Goal: Task Accomplishment & Management: Manage account settings

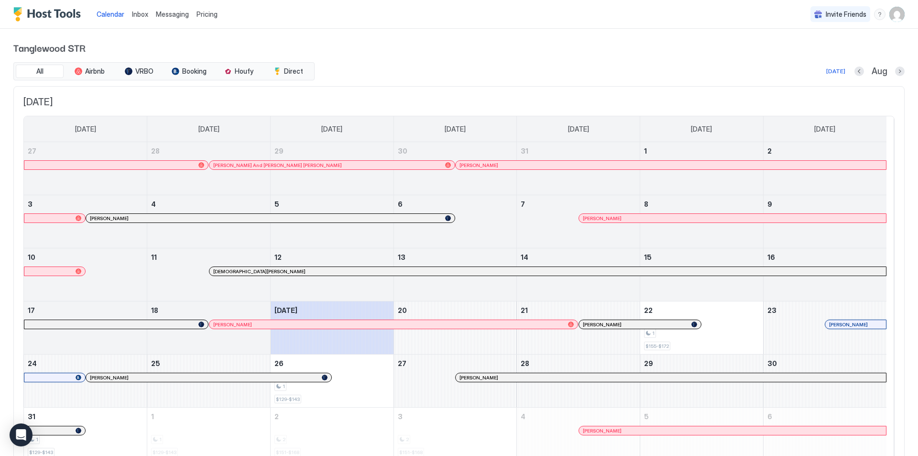
click at [135, 12] on span "Inbox" at bounding box center [140, 14] width 16 height 8
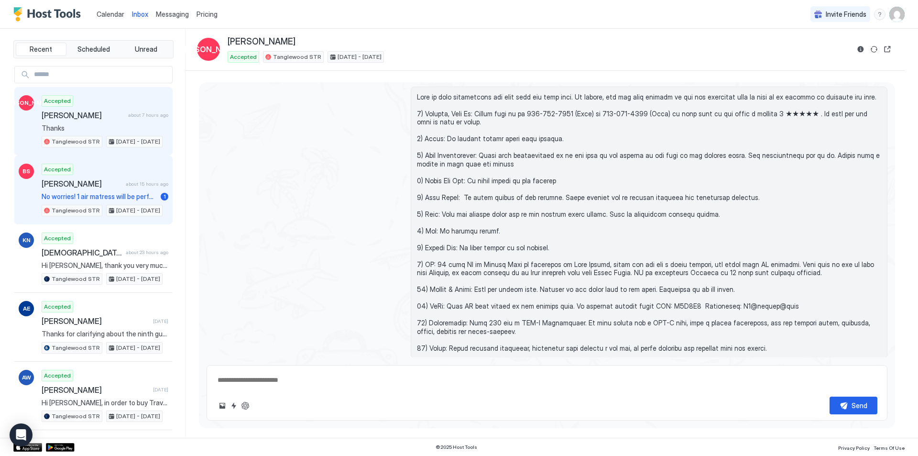
scroll to position [1042, 0]
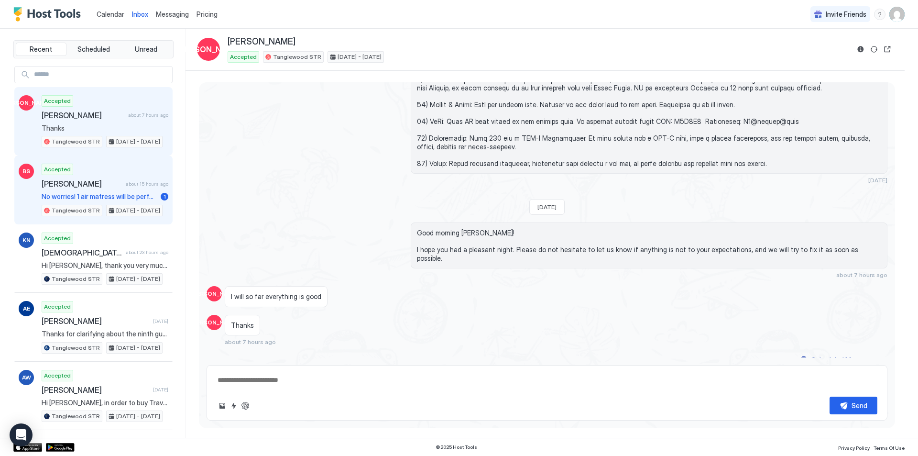
click at [80, 195] on span "No worries! 1 air matress will be perfect!" at bounding box center [99, 196] width 115 height 9
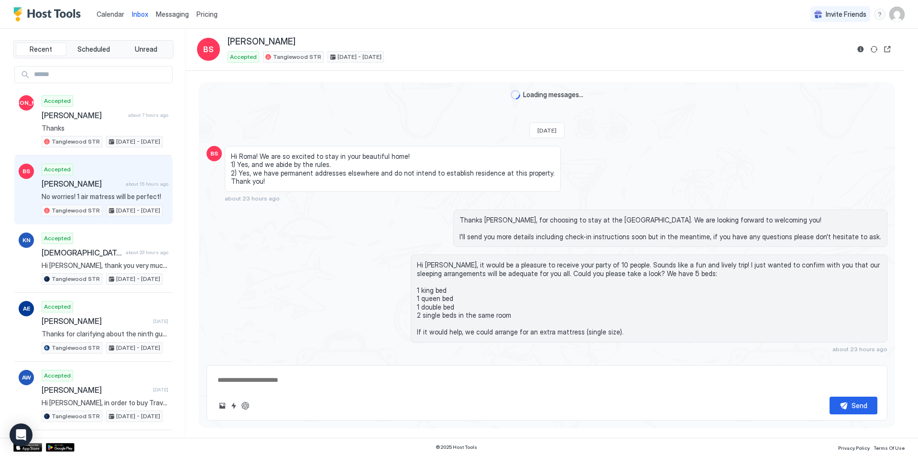
scroll to position [404, 0]
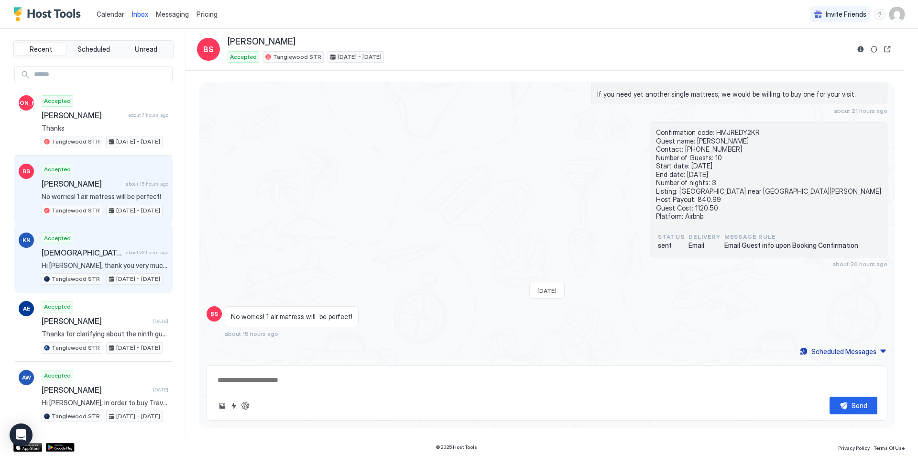
click at [122, 263] on span "Hi [PERSON_NAME], thank you very much for taking such great care of our home! T…" at bounding box center [105, 265] width 127 height 9
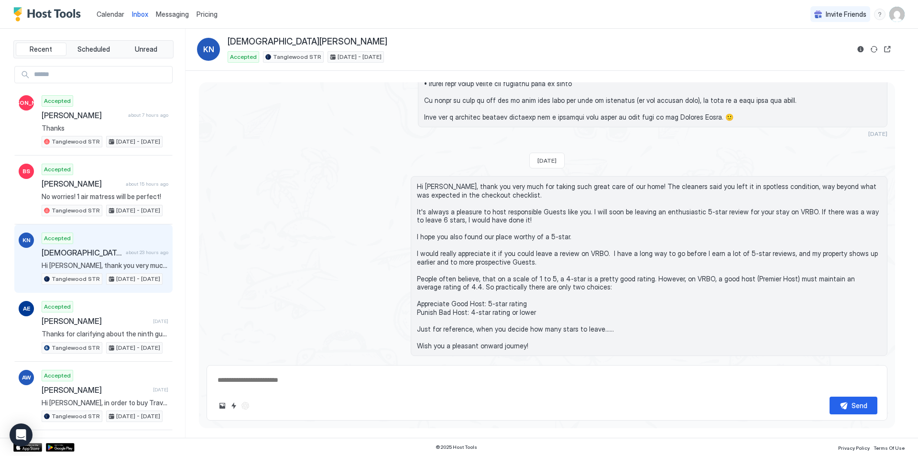
scroll to position [1874, 0]
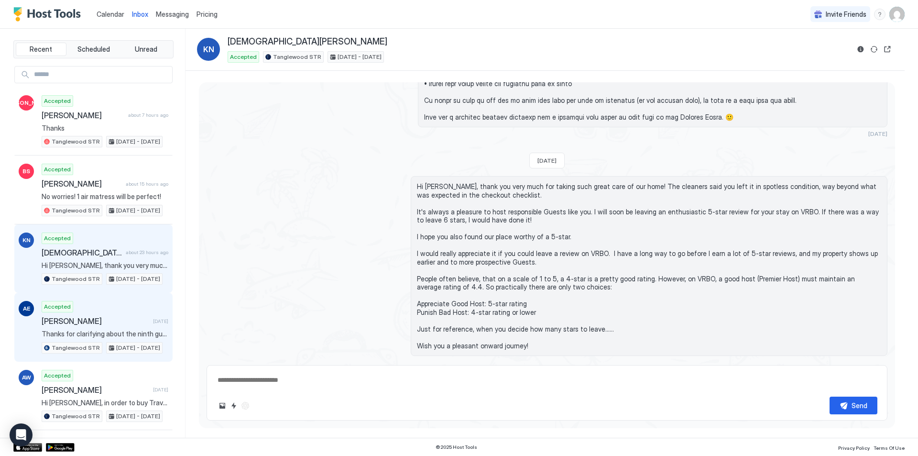
click at [115, 334] on span "Thanks for clarifying about the ninth guest. Regarding the 7th and 8th guest, d…" at bounding box center [105, 334] width 127 height 9
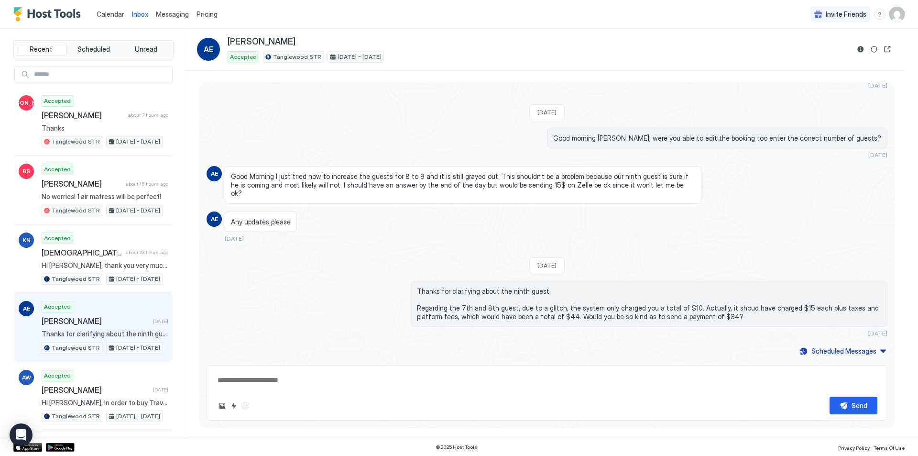
scroll to position [587, 0]
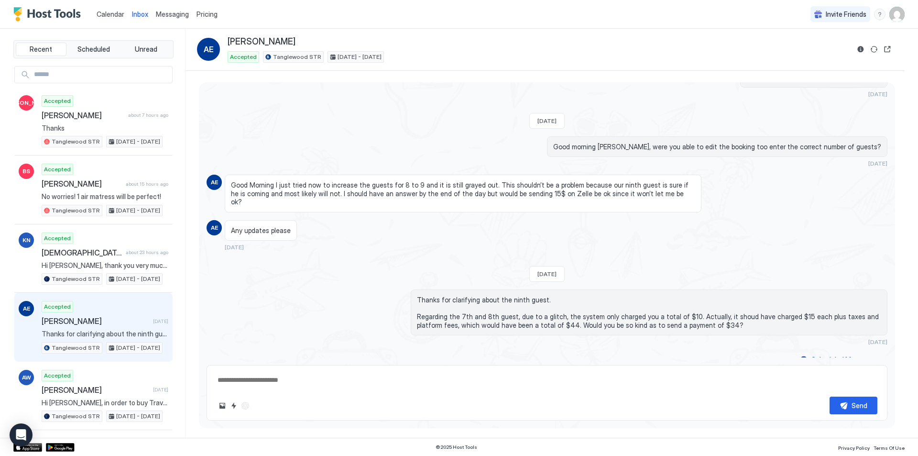
click at [104, 14] on span "Calendar" at bounding box center [111, 14] width 28 height 8
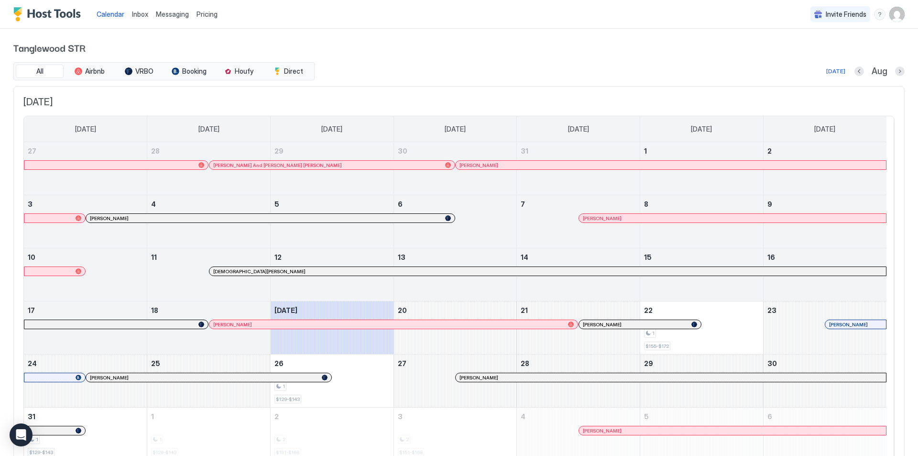
scroll to position [44, 0]
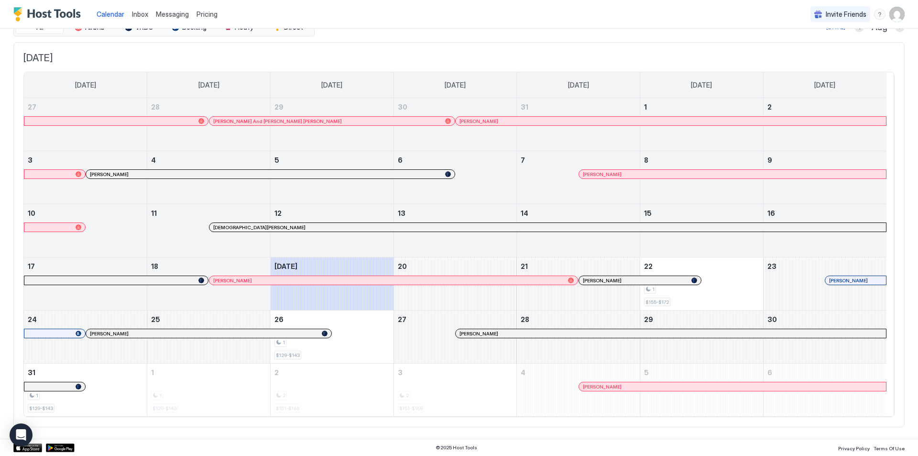
click at [485, 52] on span "[DATE]" at bounding box center [458, 58] width 871 height 12
click at [25, 434] on icon "Open Intercom Messenger" at bounding box center [20, 435] width 11 height 12
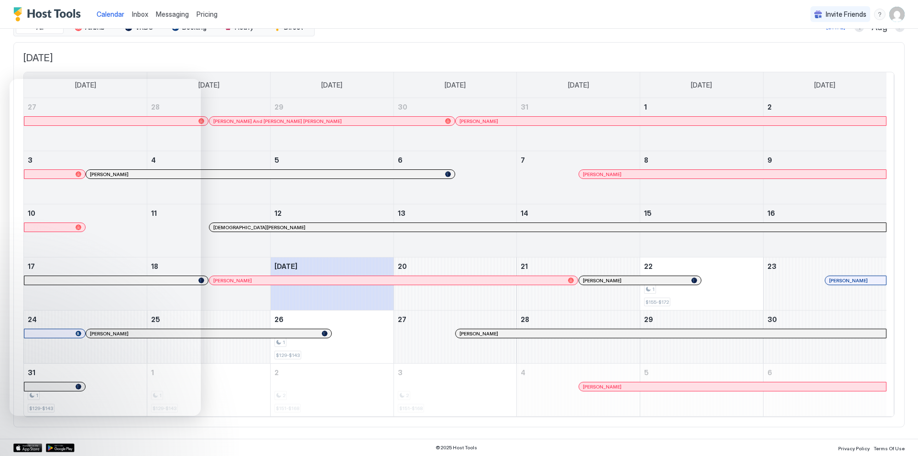
click at [485, 16] on img "User profile" at bounding box center [897, 14] width 15 height 15
click at [485, 57] on span "Settings" at bounding box center [804, 61] width 26 height 9
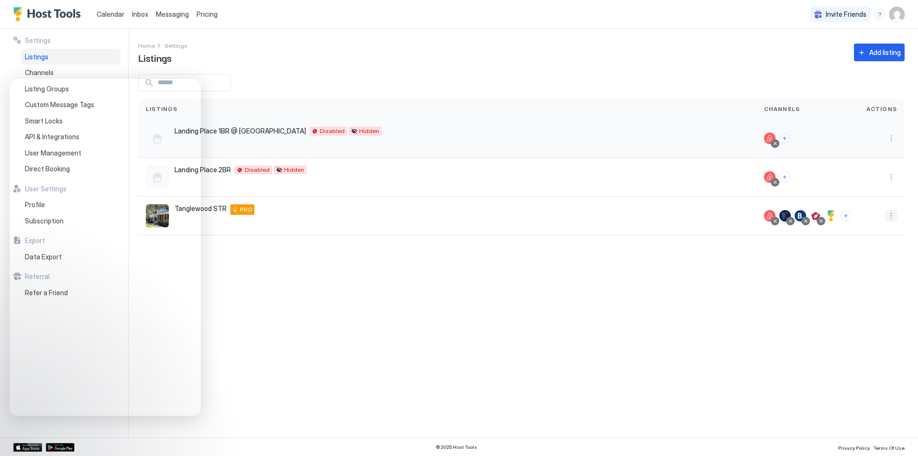
click at [485, 216] on button "More options" at bounding box center [891, 215] width 11 height 11
click at [341, 49] on div at bounding box center [459, 228] width 918 height 456
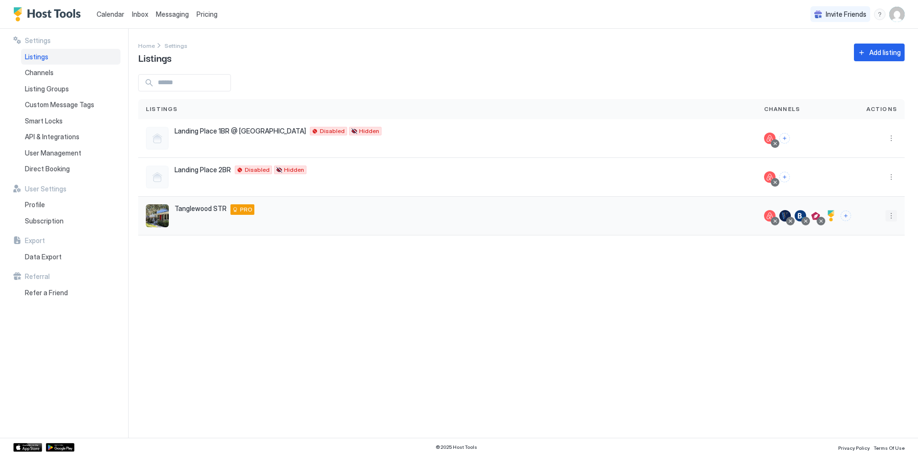
click at [485, 216] on button "More options" at bounding box center [891, 215] width 11 height 11
drag, startPoint x: 865, startPoint y: 259, endPoint x: 868, endPoint y: 248, distance: 11.7
click at [485, 248] on ul "Messaging Pricing Listing Settings Connect Channel Airbnb Settings Delete" at bounding box center [867, 267] width 66 height 93
click at [485, 246] on span "Pricing" at bounding box center [857, 244] width 19 height 7
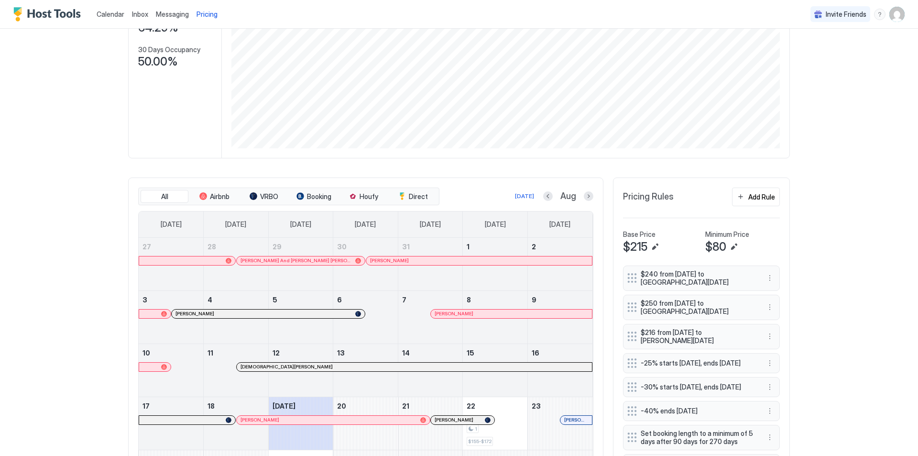
scroll to position [48, 0]
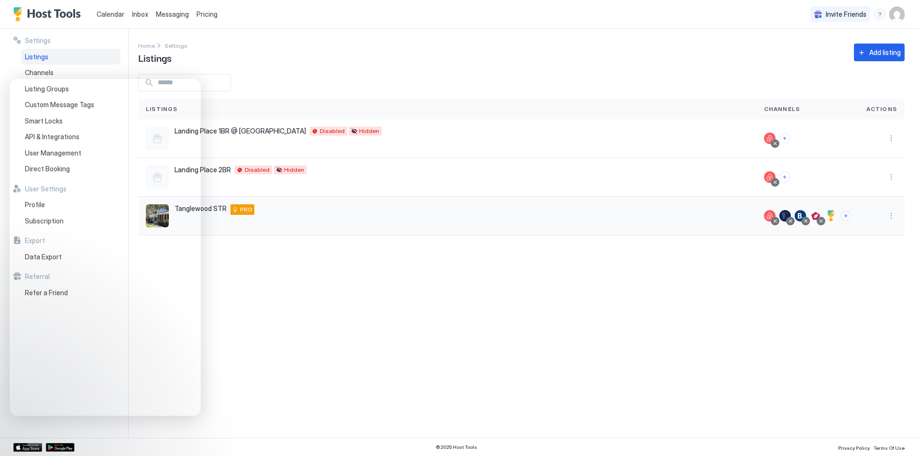
click at [485, 217] on button "More options" at bounding box center [891, 215] width 11 height 11
click at [485, 263] on span "Listing Settings" at bounding box center [869, 259] width 43 height 7
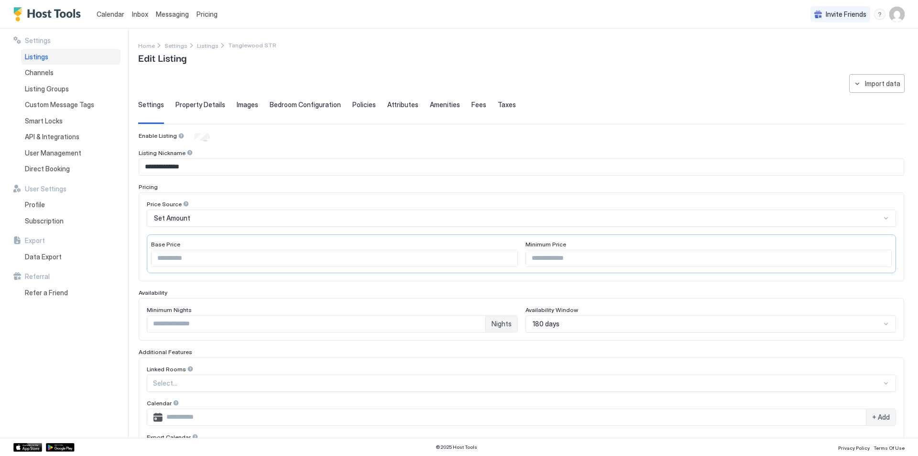
scroll to position [48, 0]
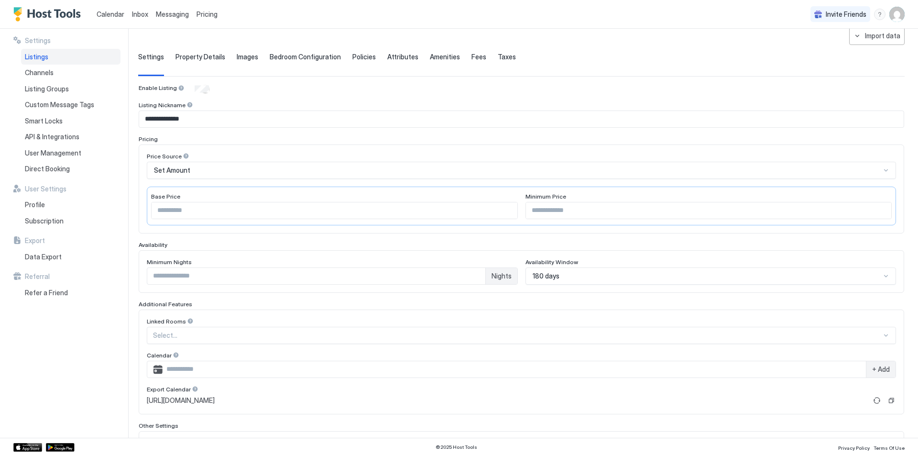
click at [472, 57] on span "Fees" at bounding box center [479, 57] width 15 height 9
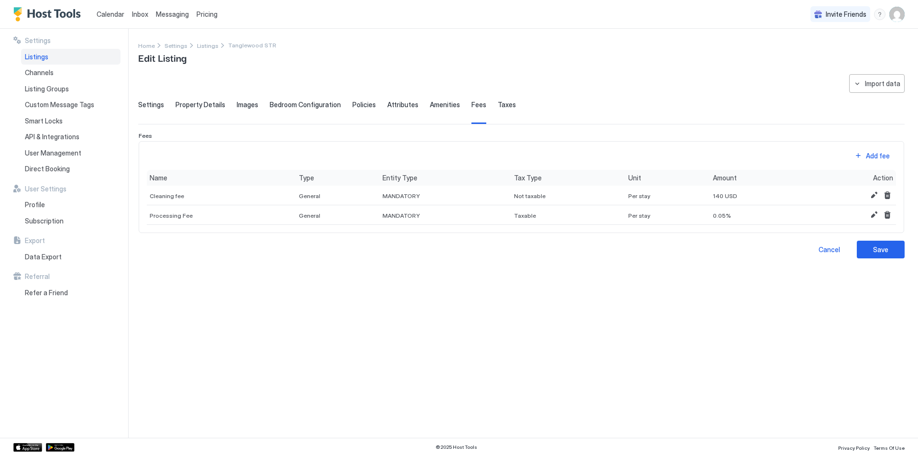
scroll to position [0, 0]
click at [485, 154] on div "Add fee" at bounding box center [878, 148] width 26 height 10
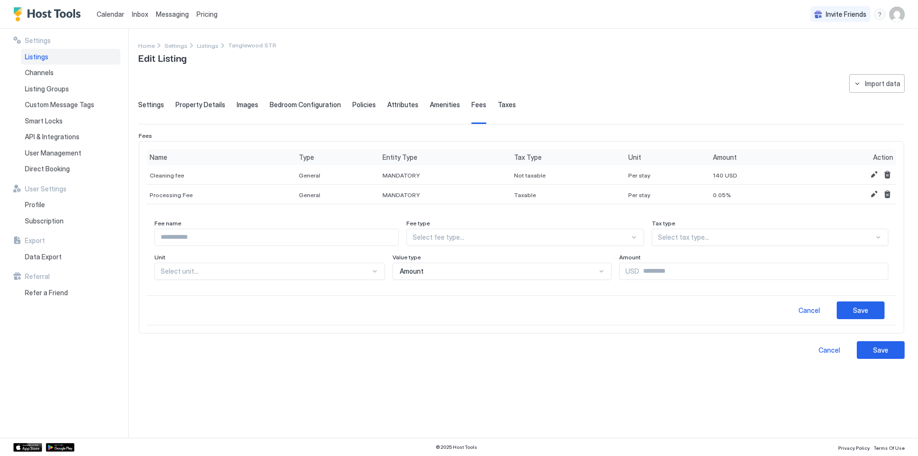
click at [164, 238] on input "Input Field" at bounding box center [276, 237] width 243 height 16
click at [449, 234] on div at bounding box center [521, 237] width 217 height 9
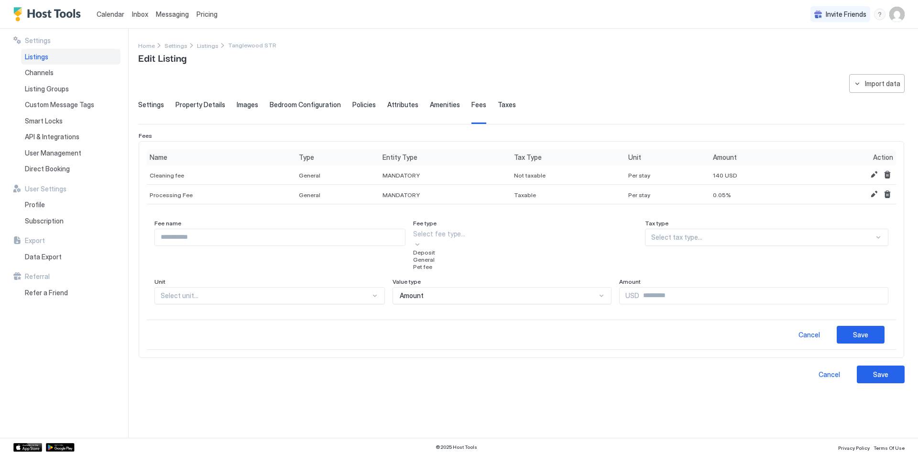
click at [172, 242] on input "Input Field" at bounding box center [280, 237] width 250 height 16
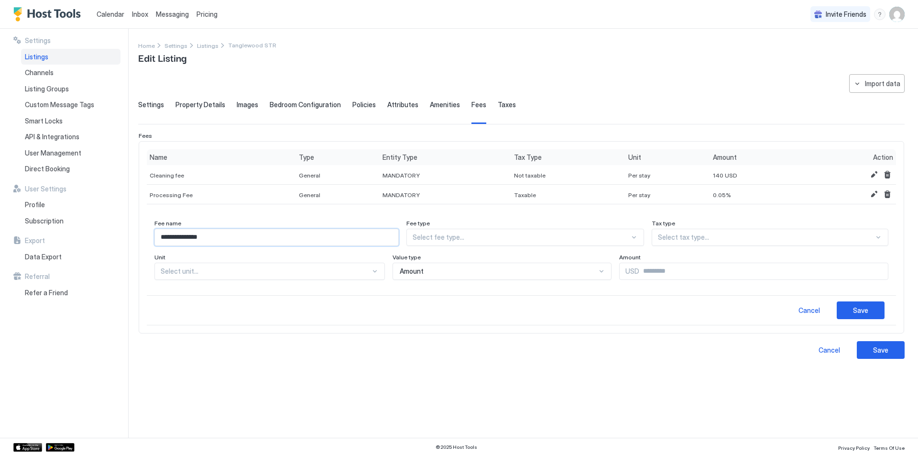
type input "**********"
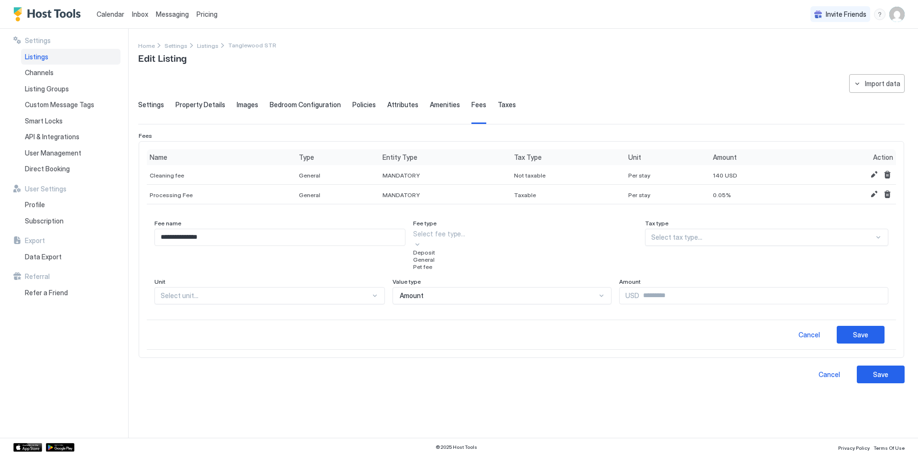
click at [452, 239] on div at bounding box center [525, 234] width 224 height 10
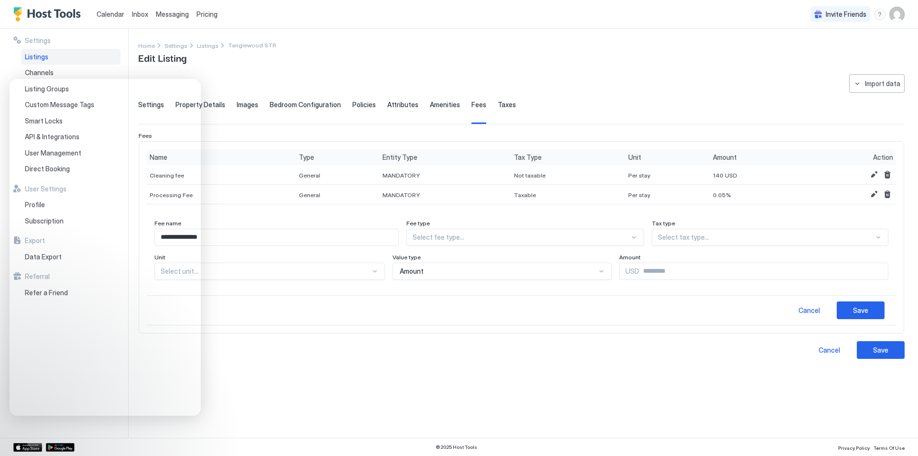
click at [485, 242] on div "Select fee type..." at bounding box center [525, 237] width 237 height 17
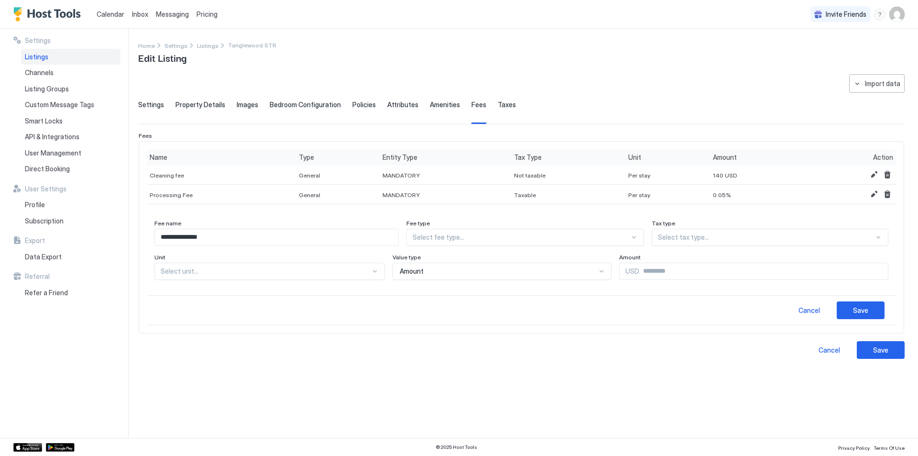
click at [442, 236] on div at bounding box center [521, 237] width 217 height 9
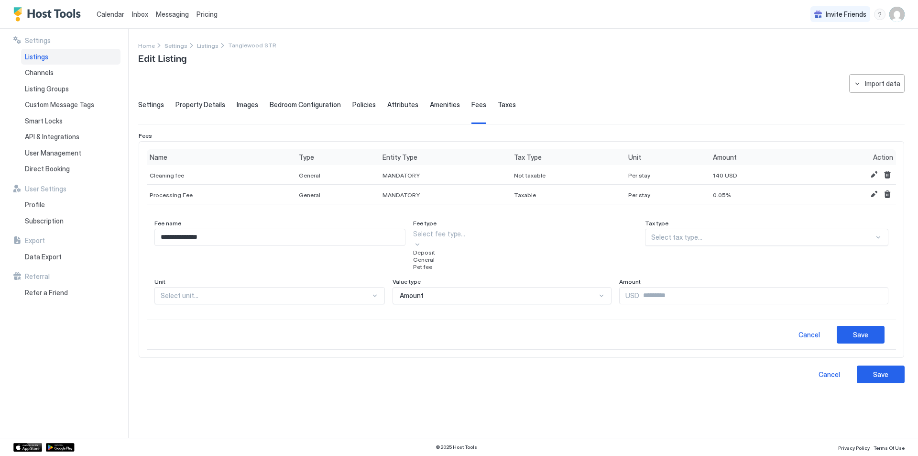
click at [435, 263] on span "General" at bounding box center [424, 259] width 22 height 7
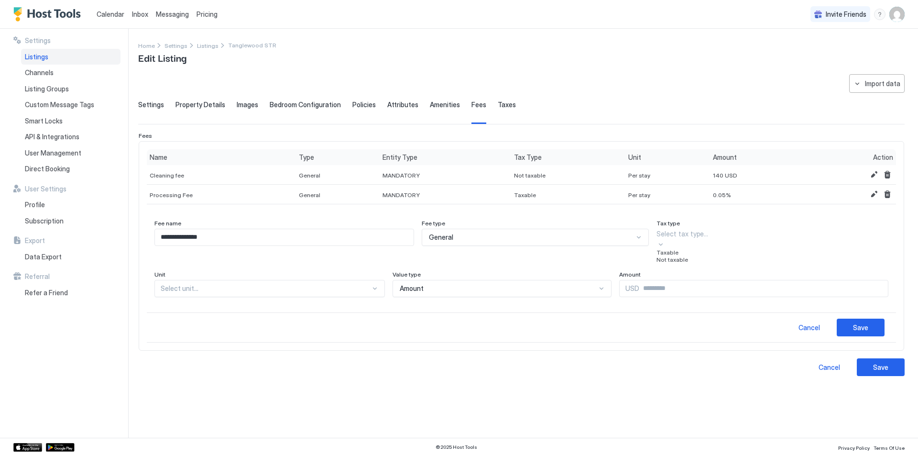
click at [485, 233] on div at bounding box center [773, 234] width 232 height 10
click at [485, 256] on span "Taxable" at bounding box center [668, 252] width 22 height 7
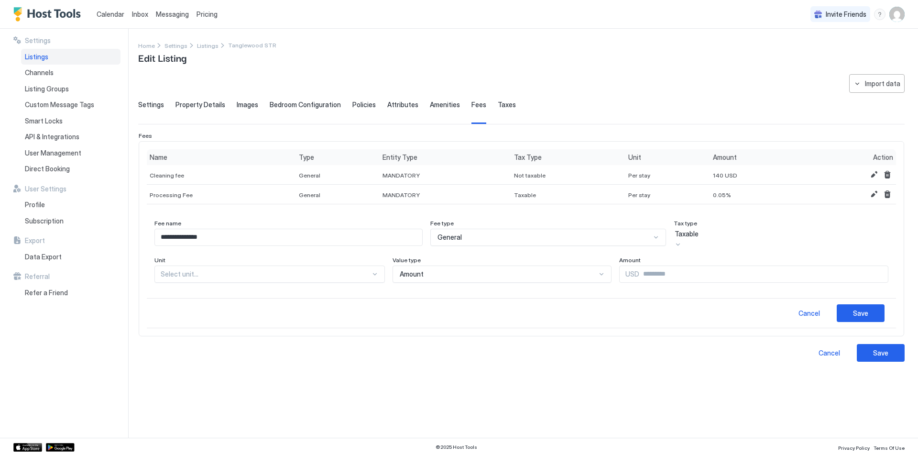
click at [189, 270] on div at bounding box center [266, 274] width 210 height 9
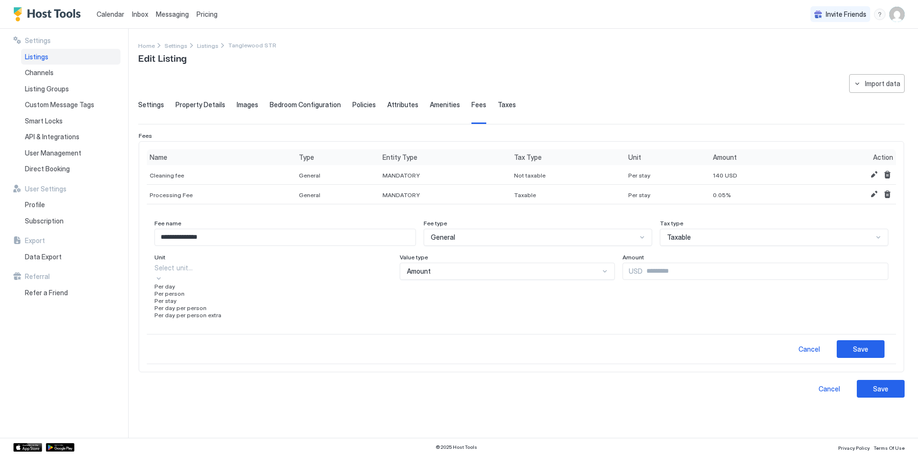
click at [175, 297] on span "Per person" at bounding box center [169, 293] width 30 height 7
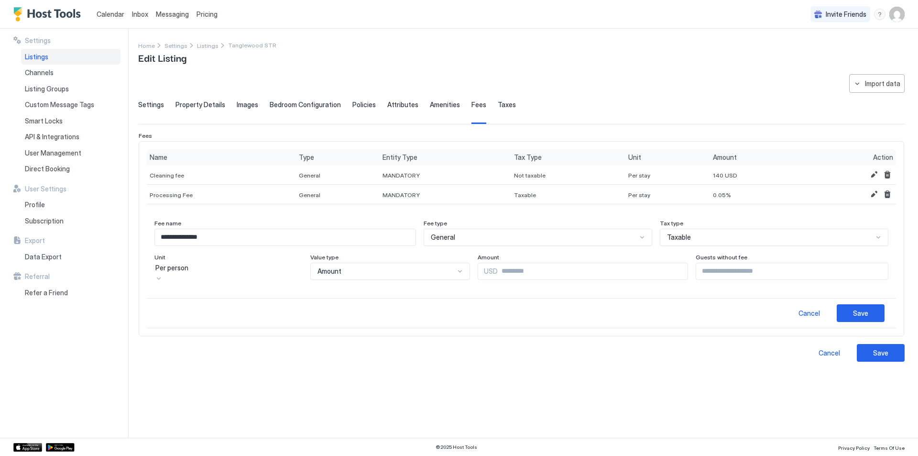
click at [371, 271] on div "Amount" at bounding box center [386, 271] width 137 height 9
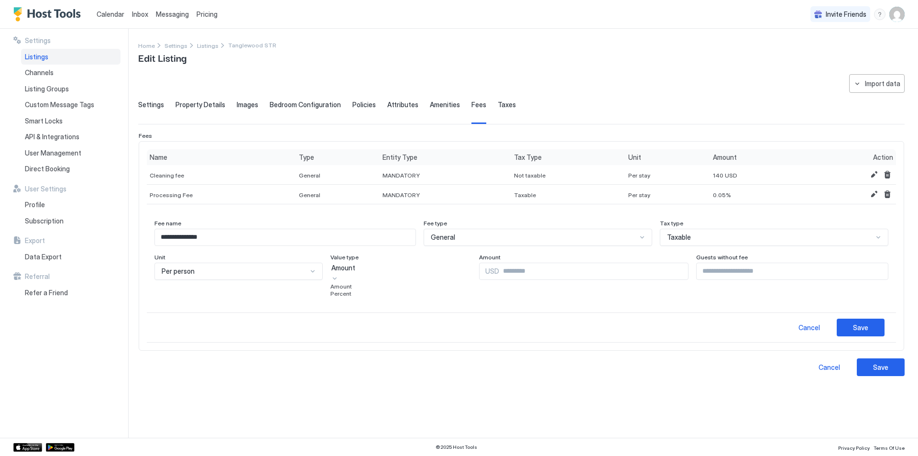
click at [355, 290] on div "Amount" at bounding box center [400, 286] width 141 height 7
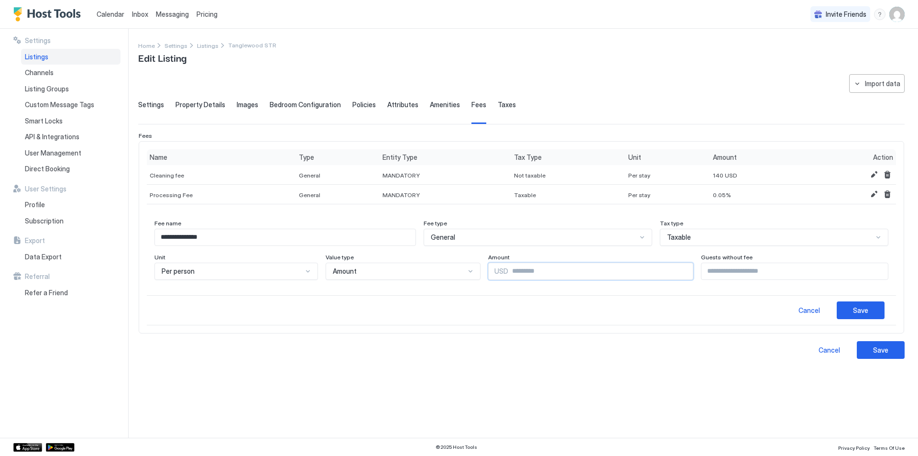
click at [485, 275] on input "Input Field" at bounding box center [600, 271] width 185 height 16
type input "**"
click at [485, 277] on input "Input Field" at bounding box center [795, 271] width 187 height 16
type input "*"
click at [485, 312] on div "Save" at bounding box center [860, 310] width 15 height 10
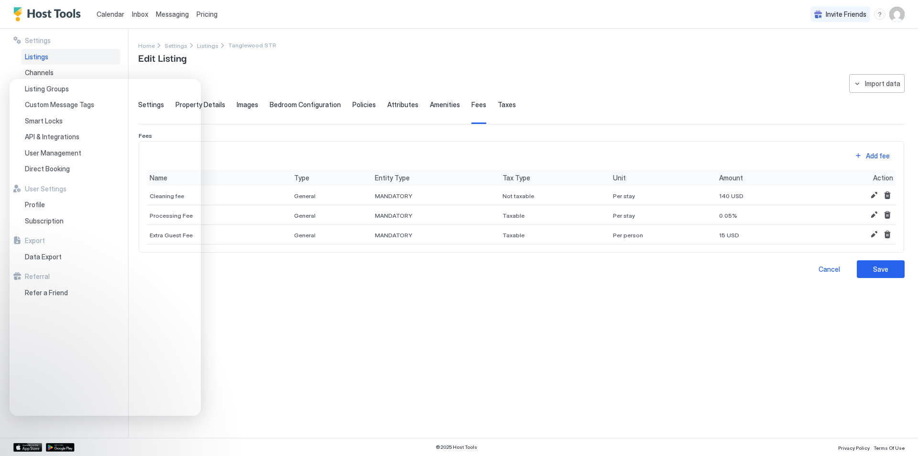
click at [485, 345] on div "**********" at bounding box center [521, 250] width 767 height 352
click at [485, 268] on div "Save" at bounding box center [880, 269] width 15 height 10
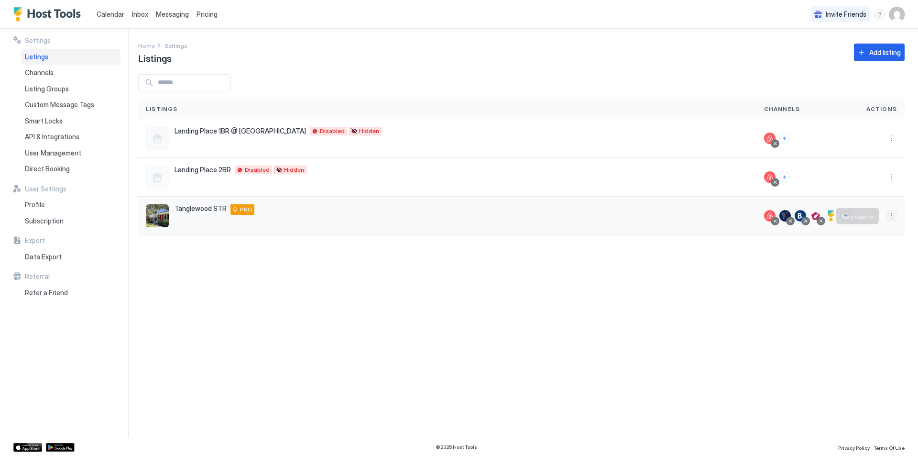
click at [485, 218] on button "More options" at bounding box center [891, 215] width 11 height 11
click at [485, 257] on span "Listing Settings" at bounding box center [869, 259] width 43 height 7
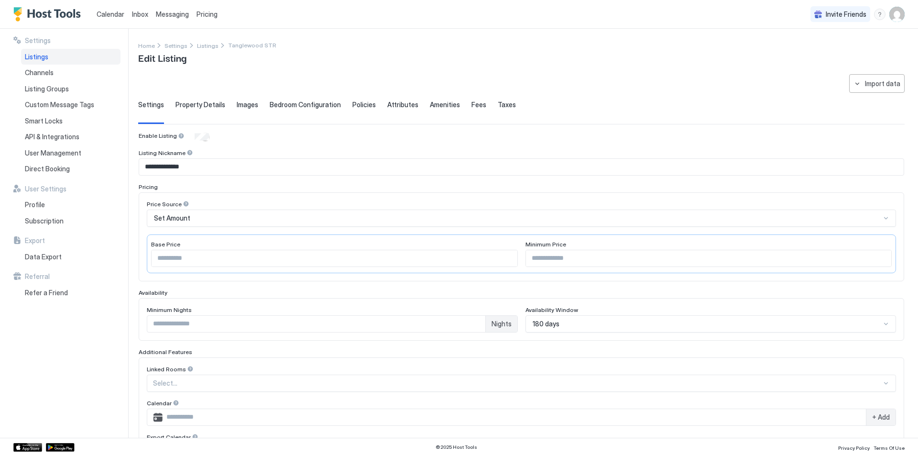
click at [474, 103] on span "Fees" at bounding box center [479, 104] width 15 height 9
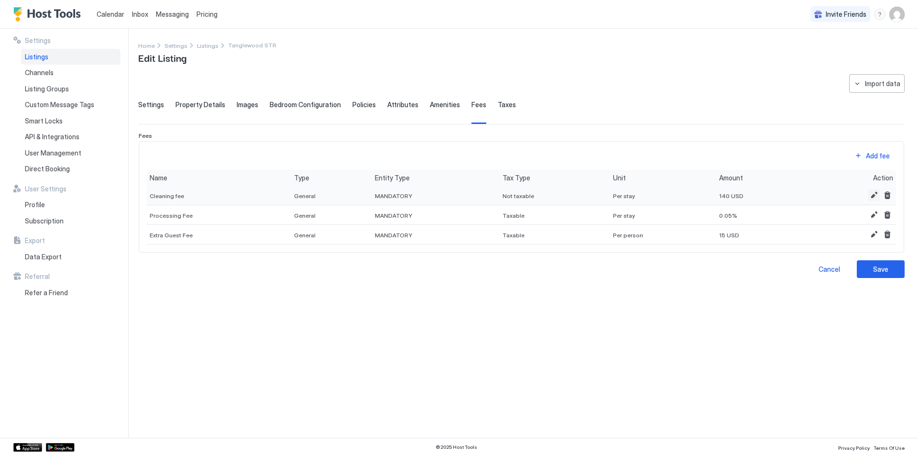
click at [485, 194] on button "Edit" at bounding box center [874, 194] width 11 height 11
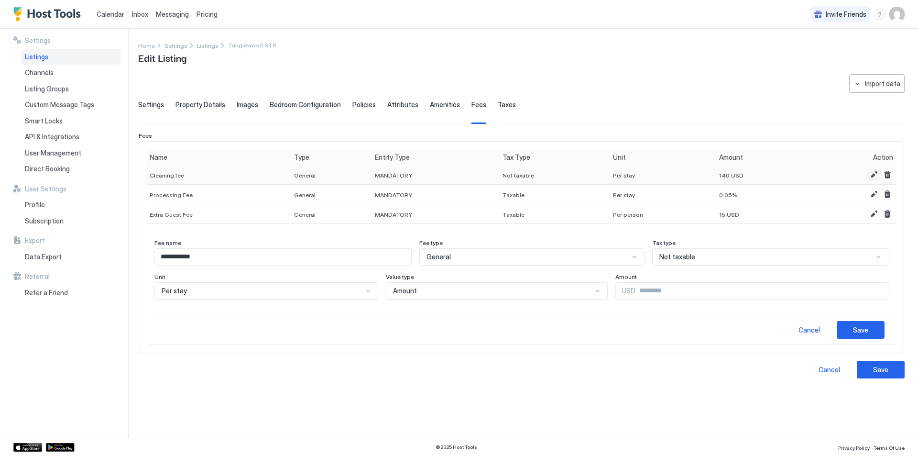
click at [485, 175] on button "Edit" at bounding box center [874, 174] width 11 height 11
click at [485, 259] on div at bounding box center [879, 257] width 8 height 8
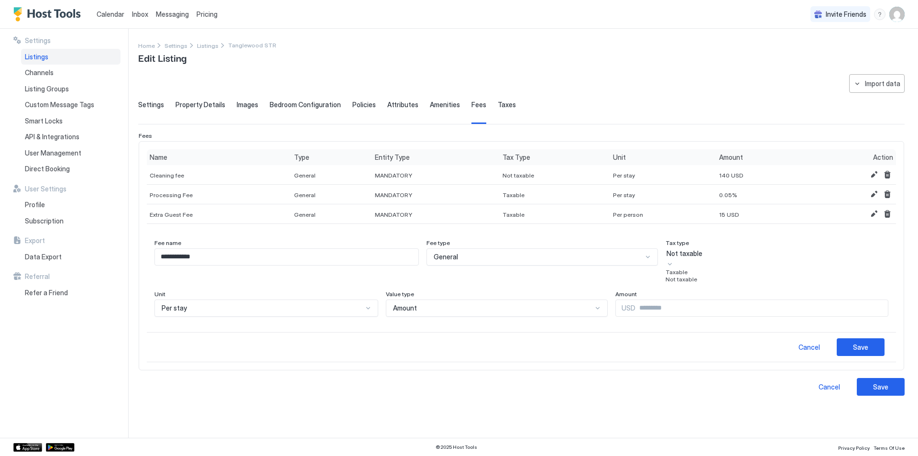
click at [485, 275] on div "Taxable" at bounding box center [777, 271] width 223 height 7
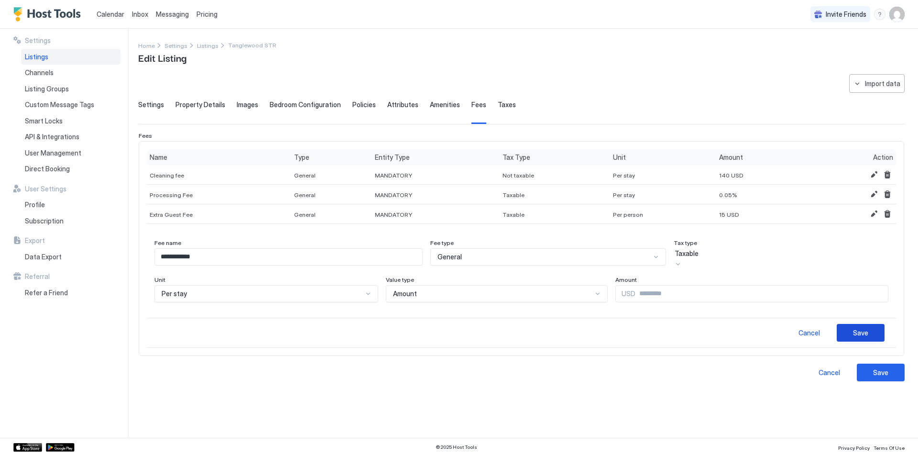
click at [485, 331] on div "Save" at bounding box center [860, 333] width 15 height 10
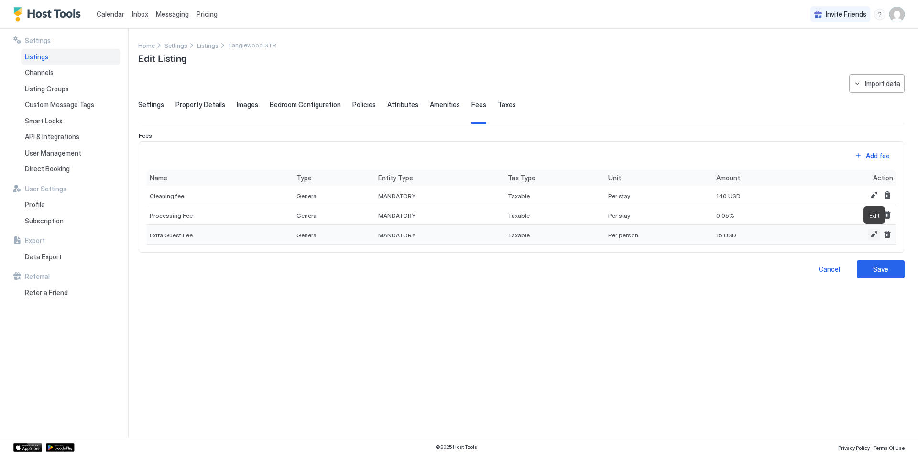
click at [485, 233] on button "Edit" at bounding box center [874, 234] width 11 height 11
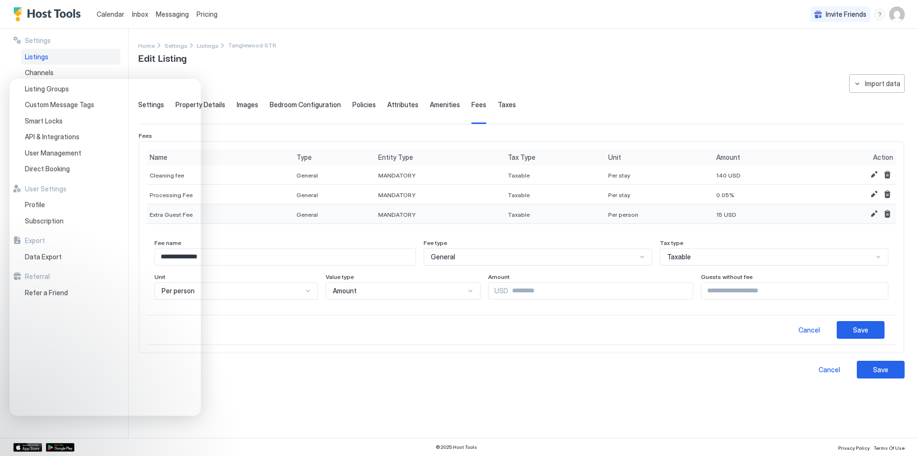
click at [485, 127] on div "**********" at bounding box center [521, 226] width 767 height 304
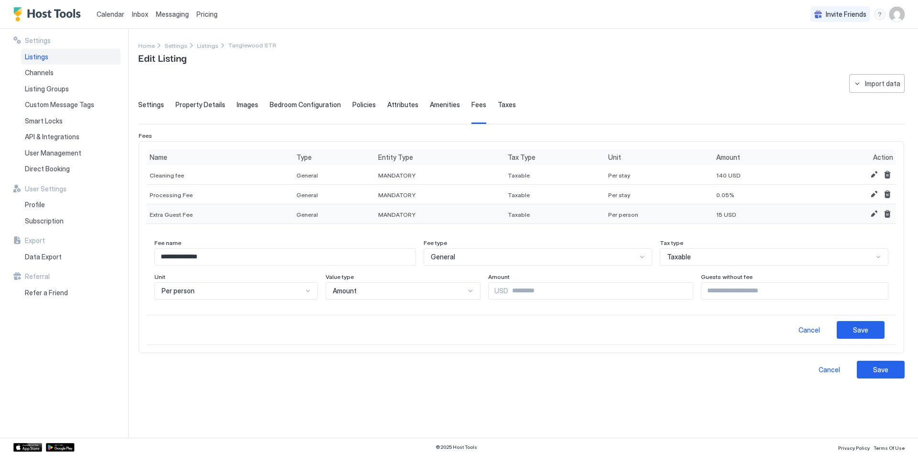
click at [485, 211] on button "Edit" at bounding box center [874, 213] width 11 height 11
click at [40, 69] on span "Channels" at bounding box center [39, 72] width 29 height 9
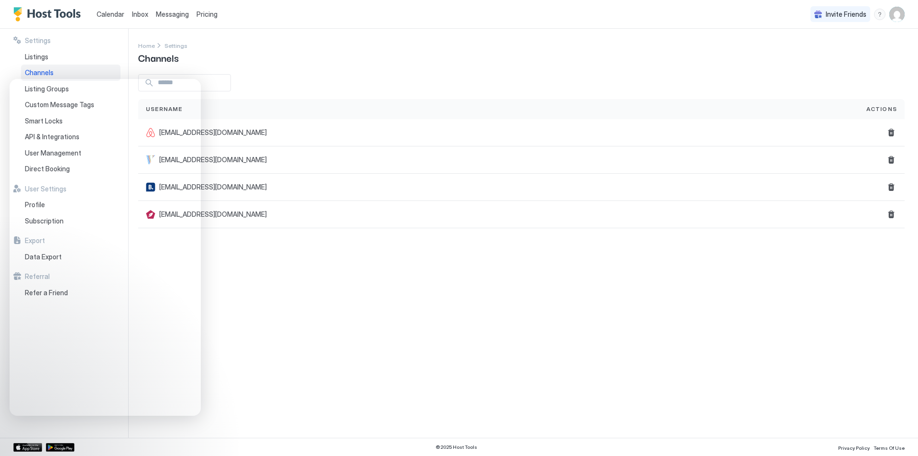
click at [209, 13] on span "Pricing" at bounding box center [207, 14] width 21 height 9
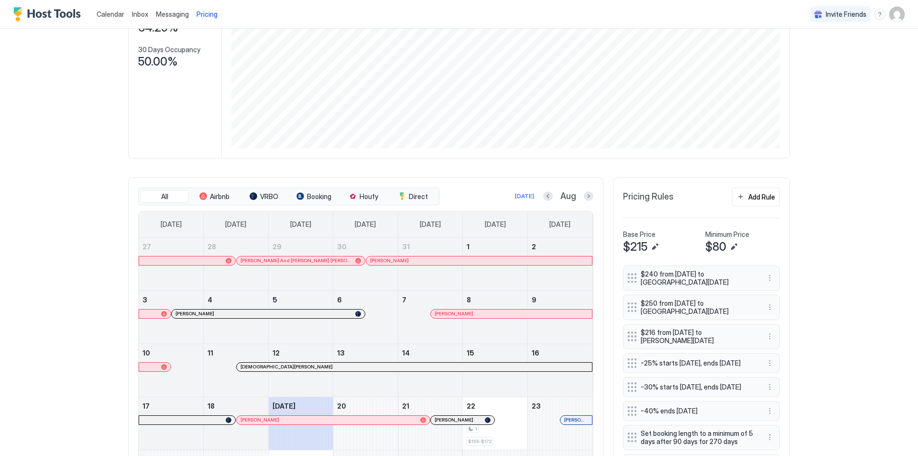
scroll to position [287, 0]
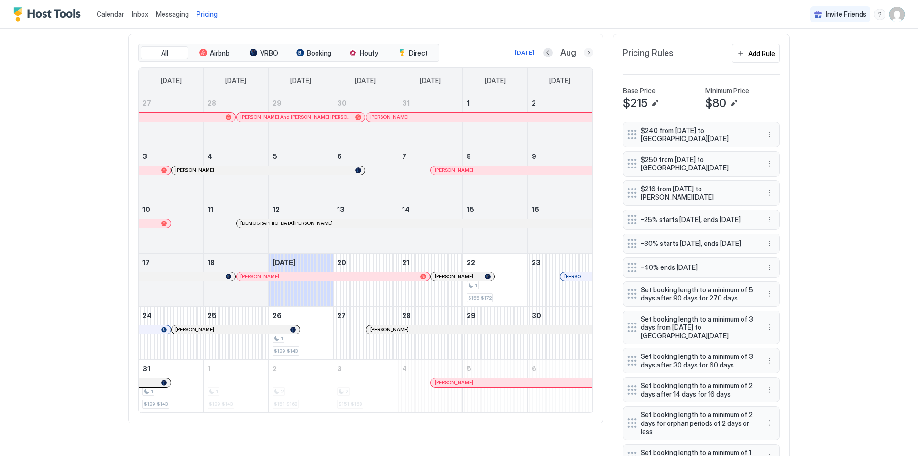
click at [485, 52] on button "Next month" at bounding box center [589, 53] width 10 height 10
click at [485, 49] on button "Next month" at bounding box center [589, 53] width 10 height 10
click at [485, 50] on button "Next month" at bounding box center [589, 53] width 10 height 10
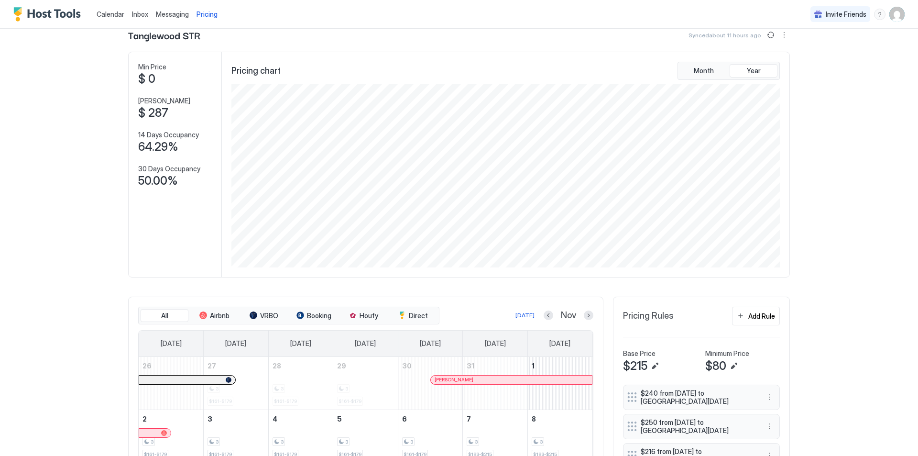
scroll to position [2, 0]
